Goal: Navigation & Orientation: Find specific page/section

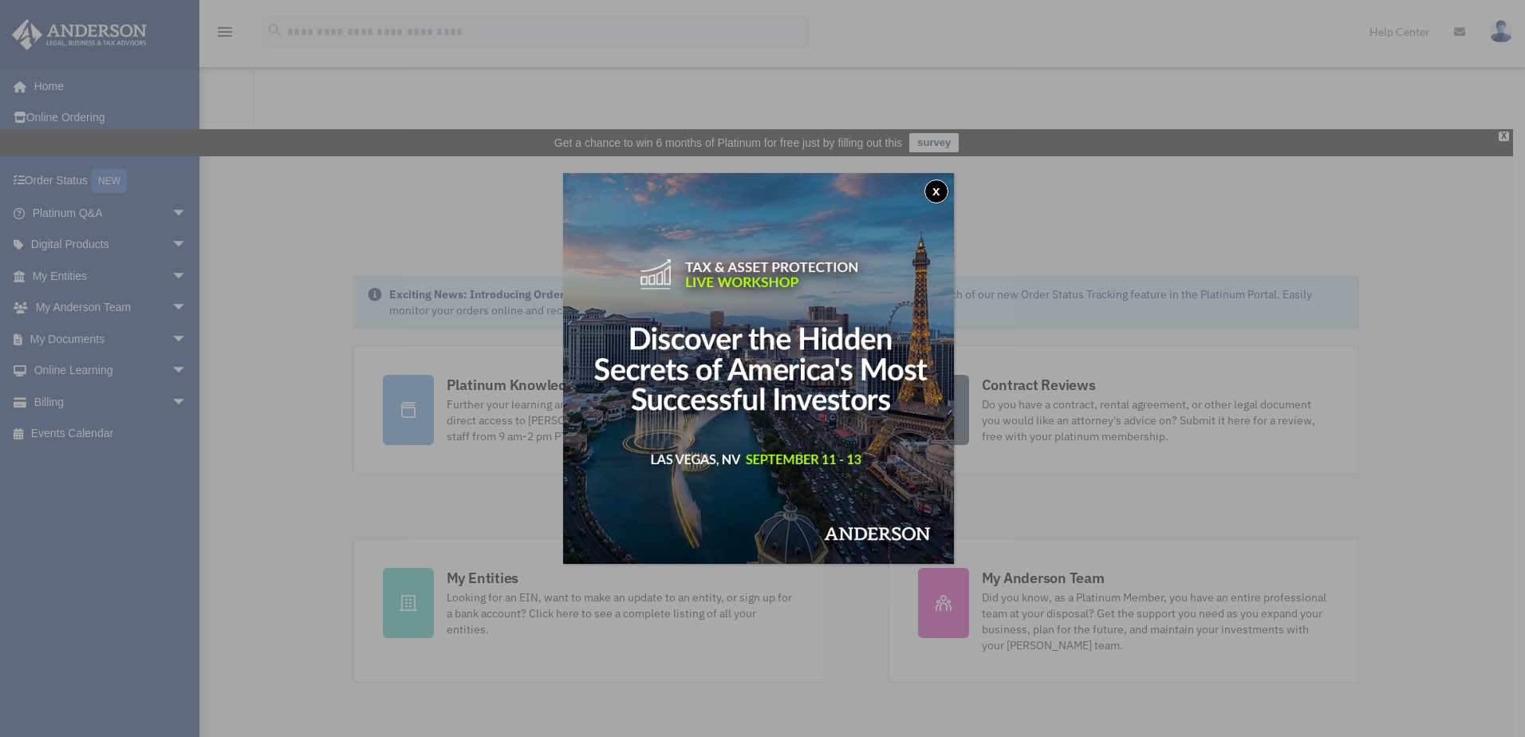
click at [948, 190] on button "x" at bounding box center [937, 191] width 24 height 24
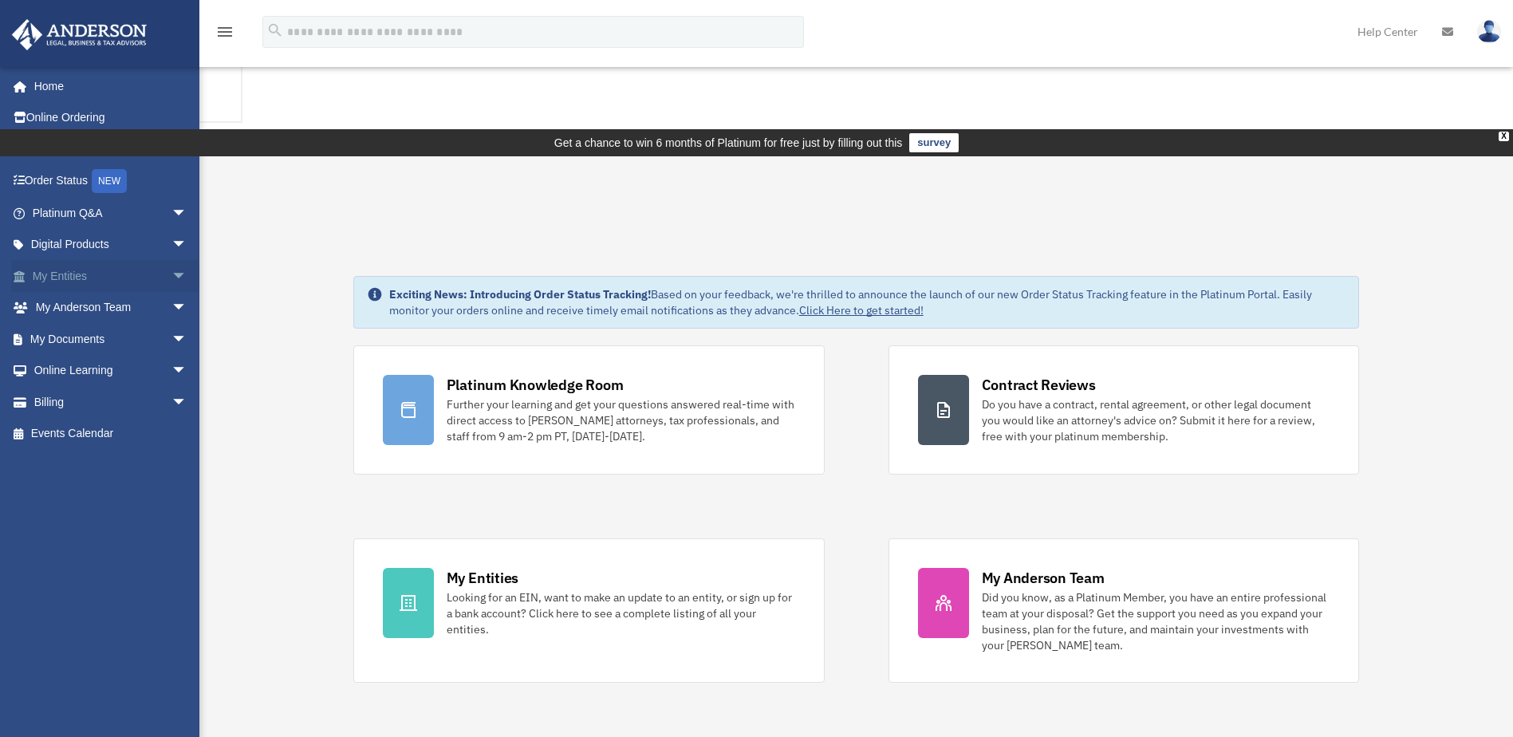
click at [172, 278] on span "arrow_drop_down" at bounding box center [188, 276] width 32 height 33
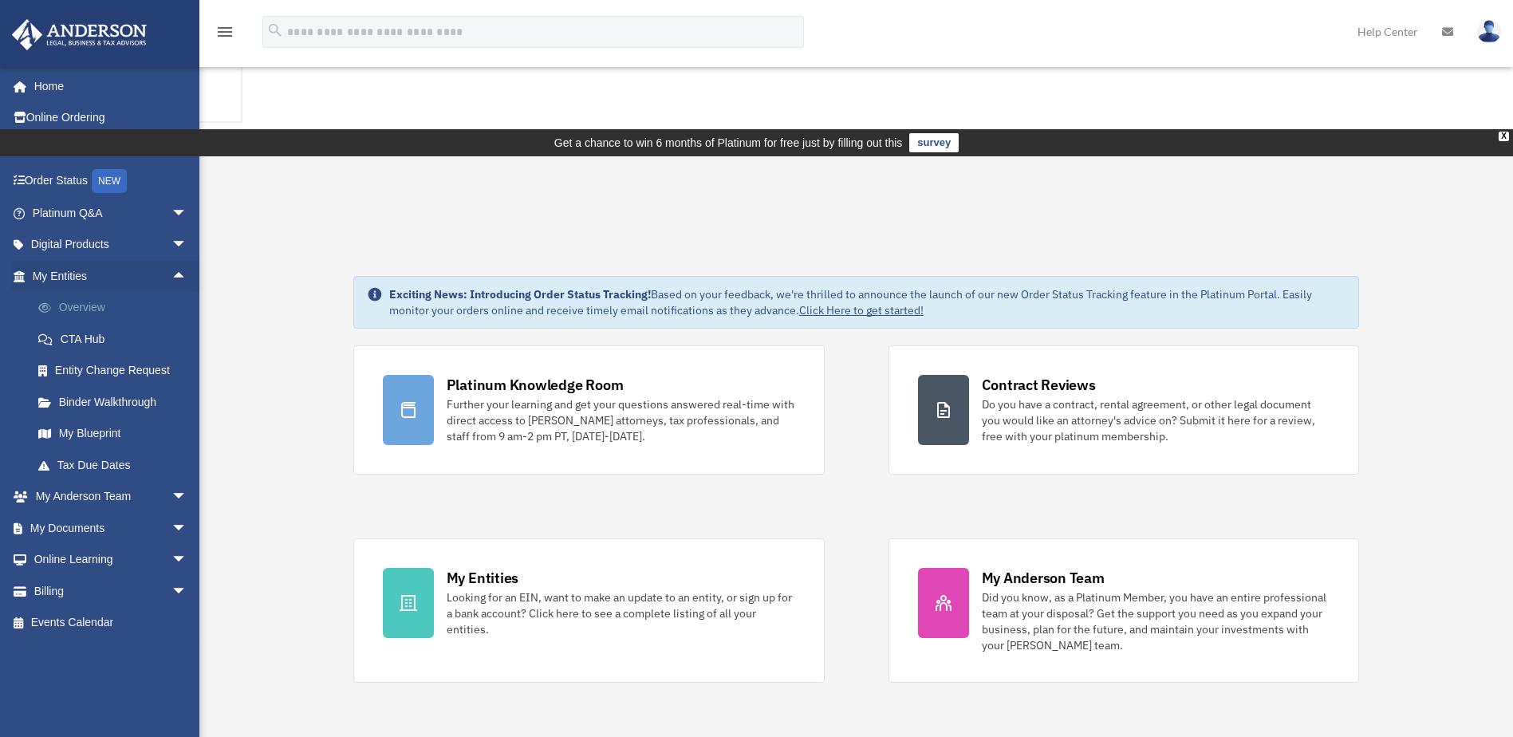
click at [75, 303] on link "Overview" at bounding box center [116, 308] width 189 height 32
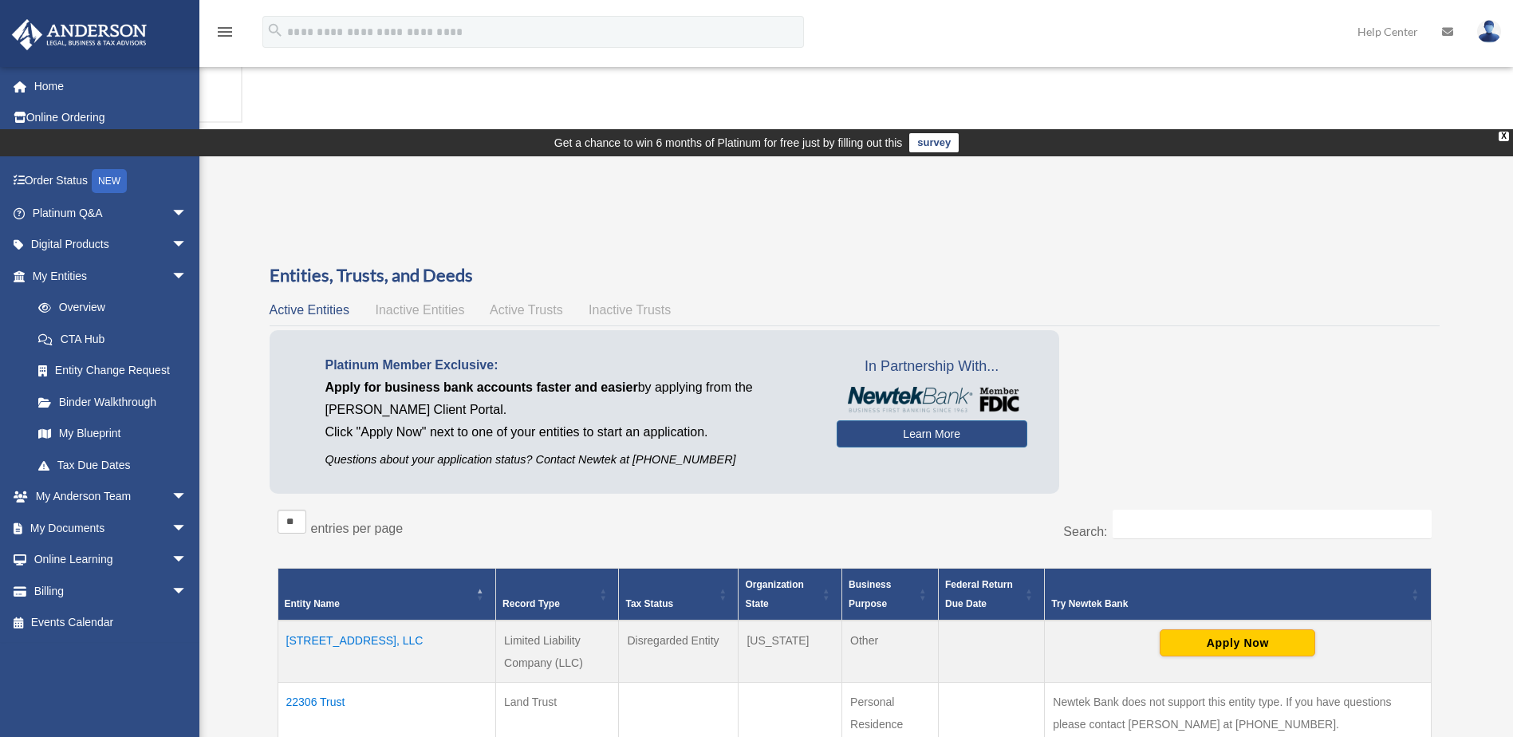
click at [352, 621] on td "[STREET_ADDRESS], LLC" at bounding box center [387, 652] width 219 height 62
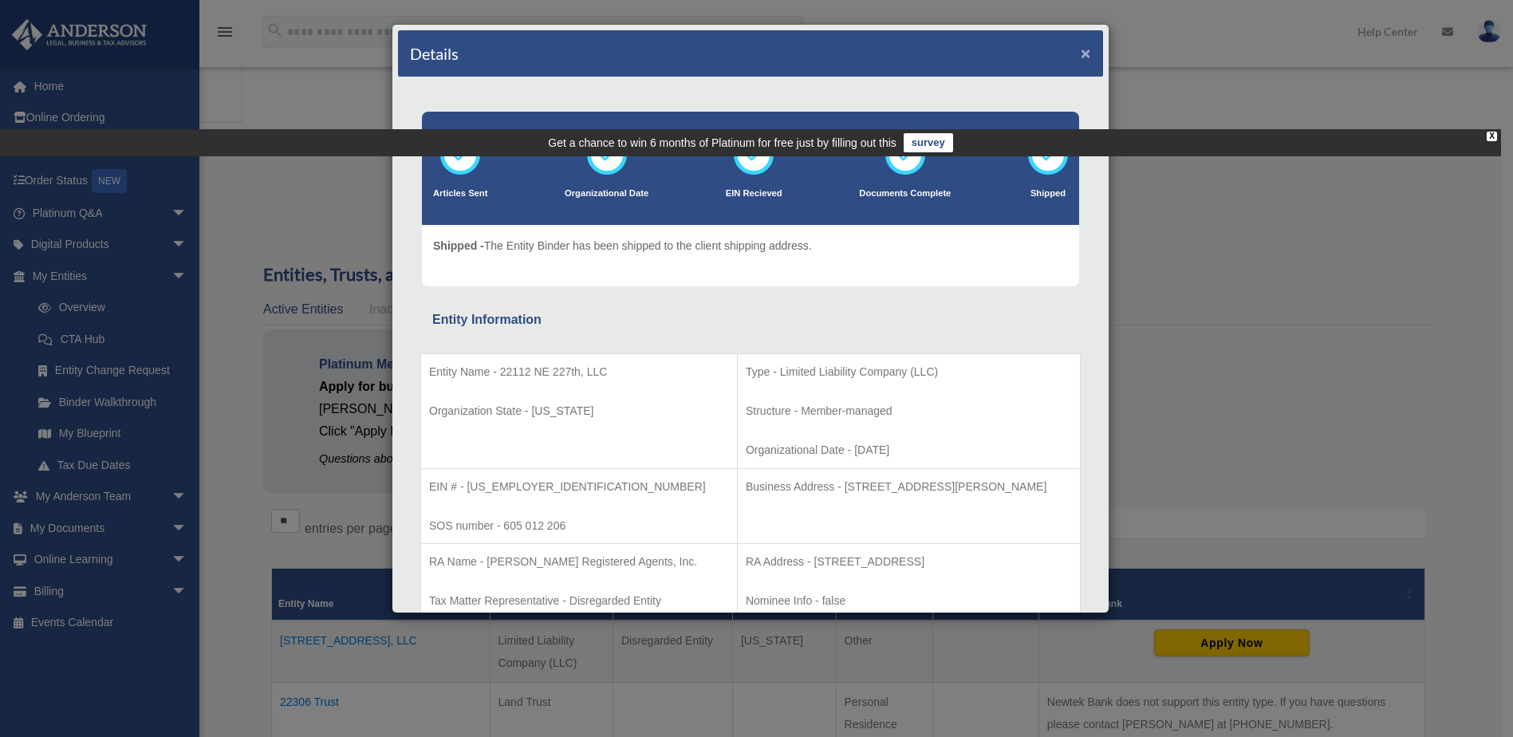
click at [1081, 57] on button "×" at bounding box center [1086, 53] width 10 height 17
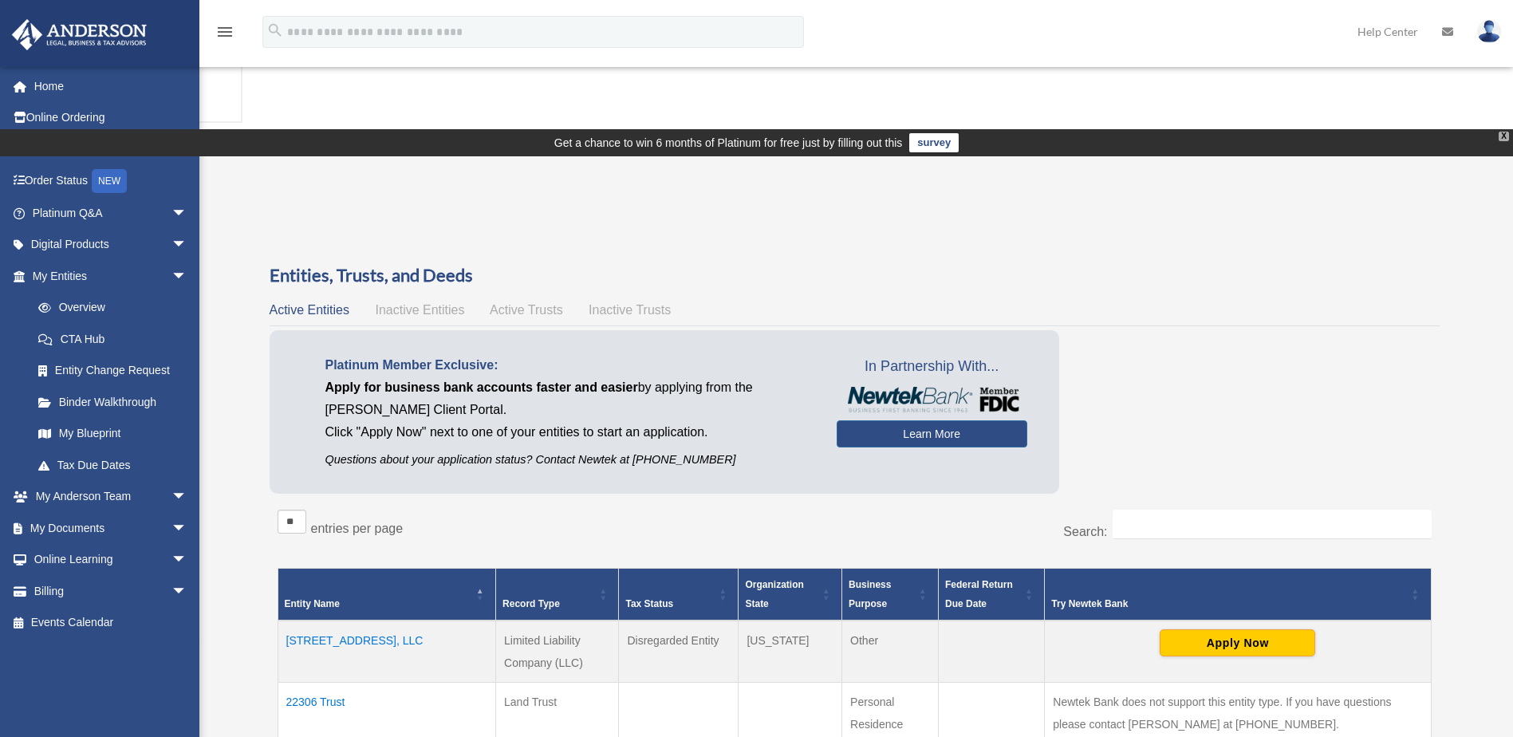
click at [1500, 132] on div "X" at bounding box center [1504, 137] width 10 height 10
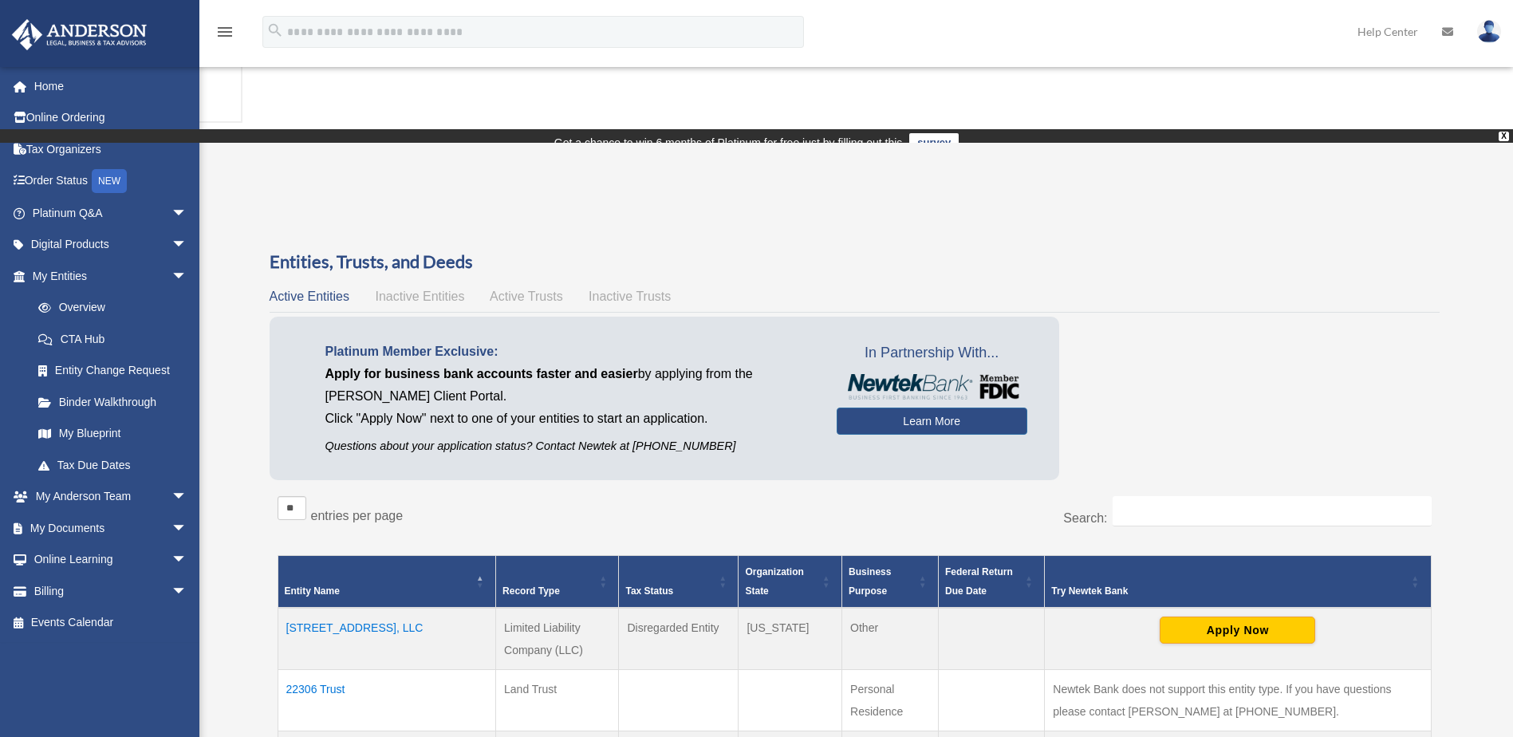
click at [1489, 25] on img at bounding box center [1489, 31] width 24 height 23
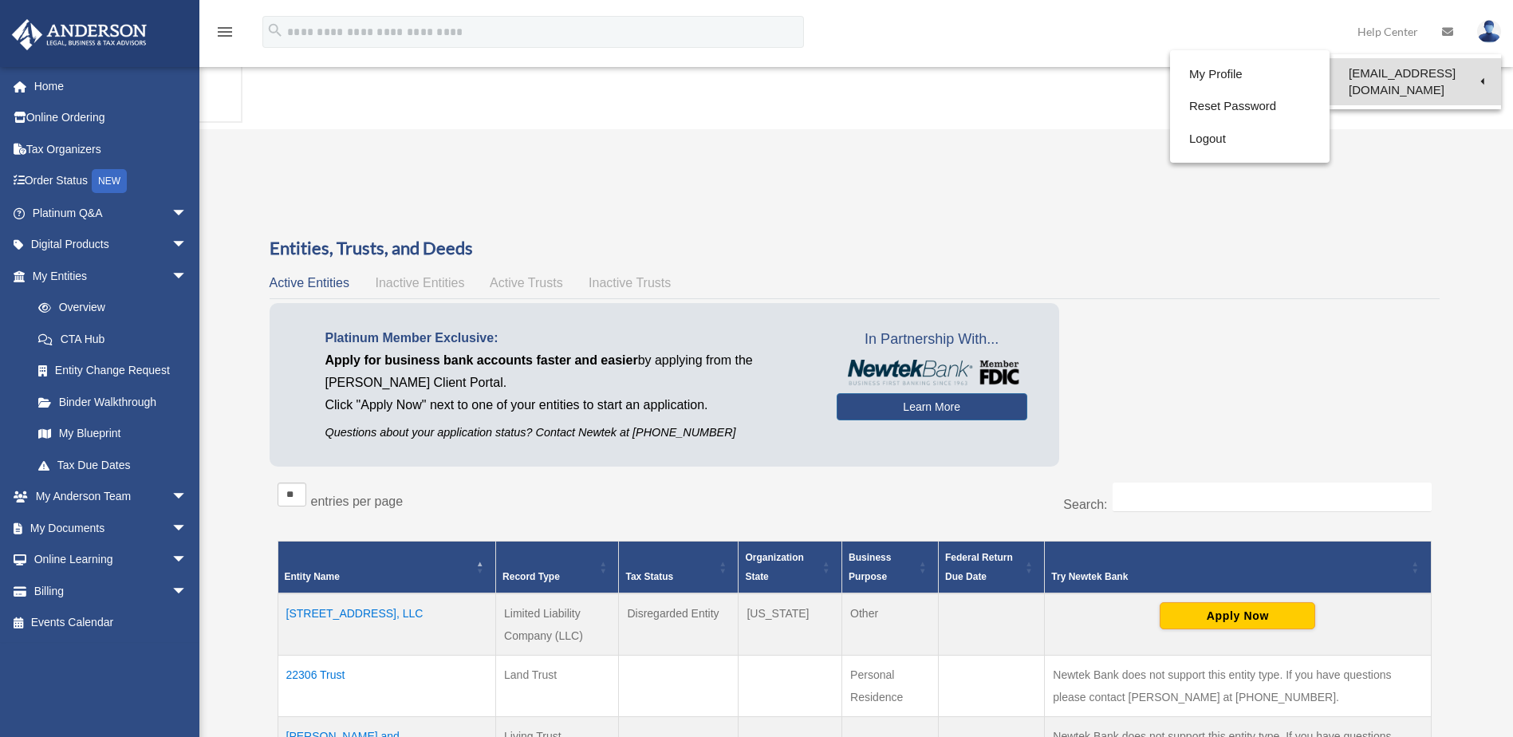
click at [1363, 67] on link "[EMAIL_ADDRESS][DOMAIN_NAME]" at bounding box center [1416, 81] width 172 height 47
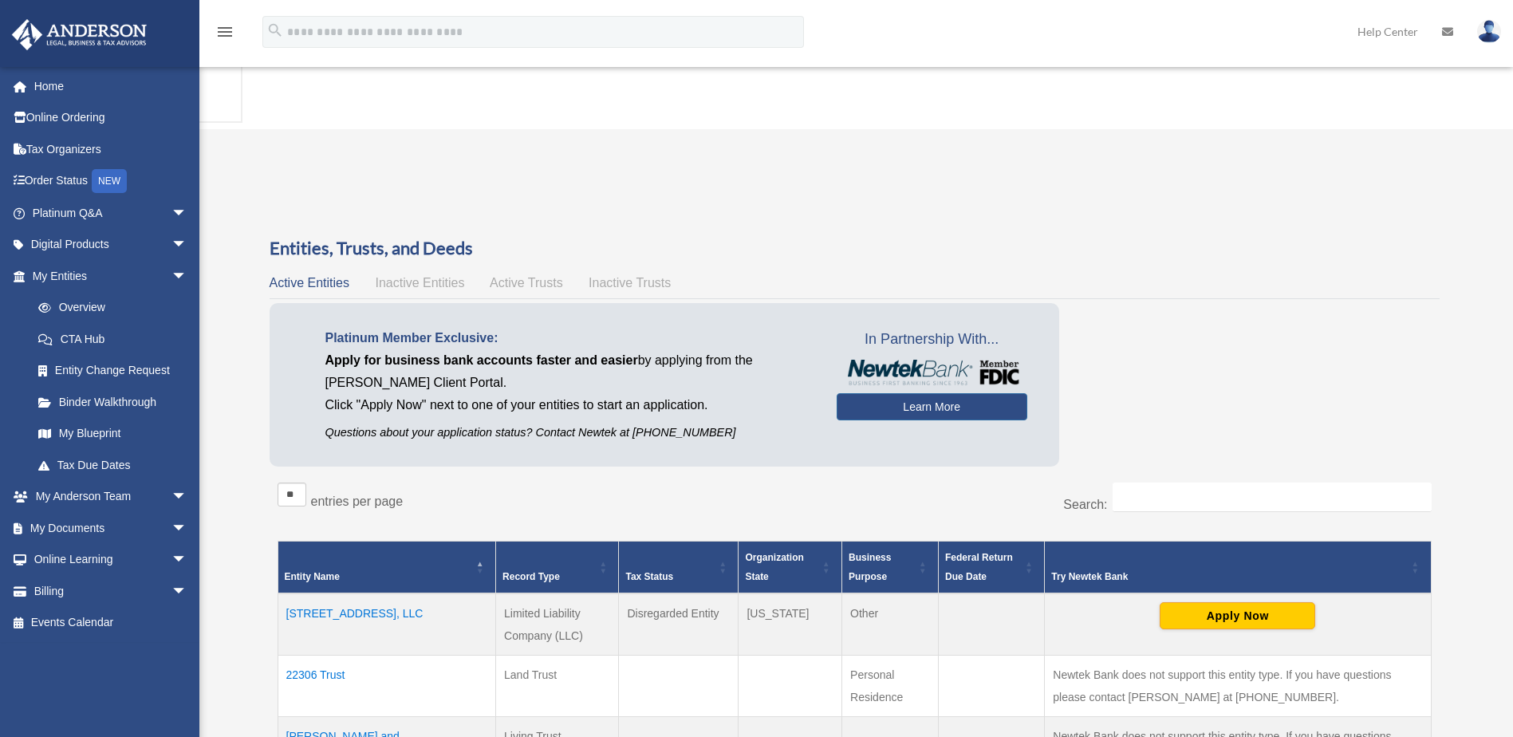
click at [1494, 38] on img at bounding box center [1489, 31] width 24 height 23
